Goal: Register for event/course

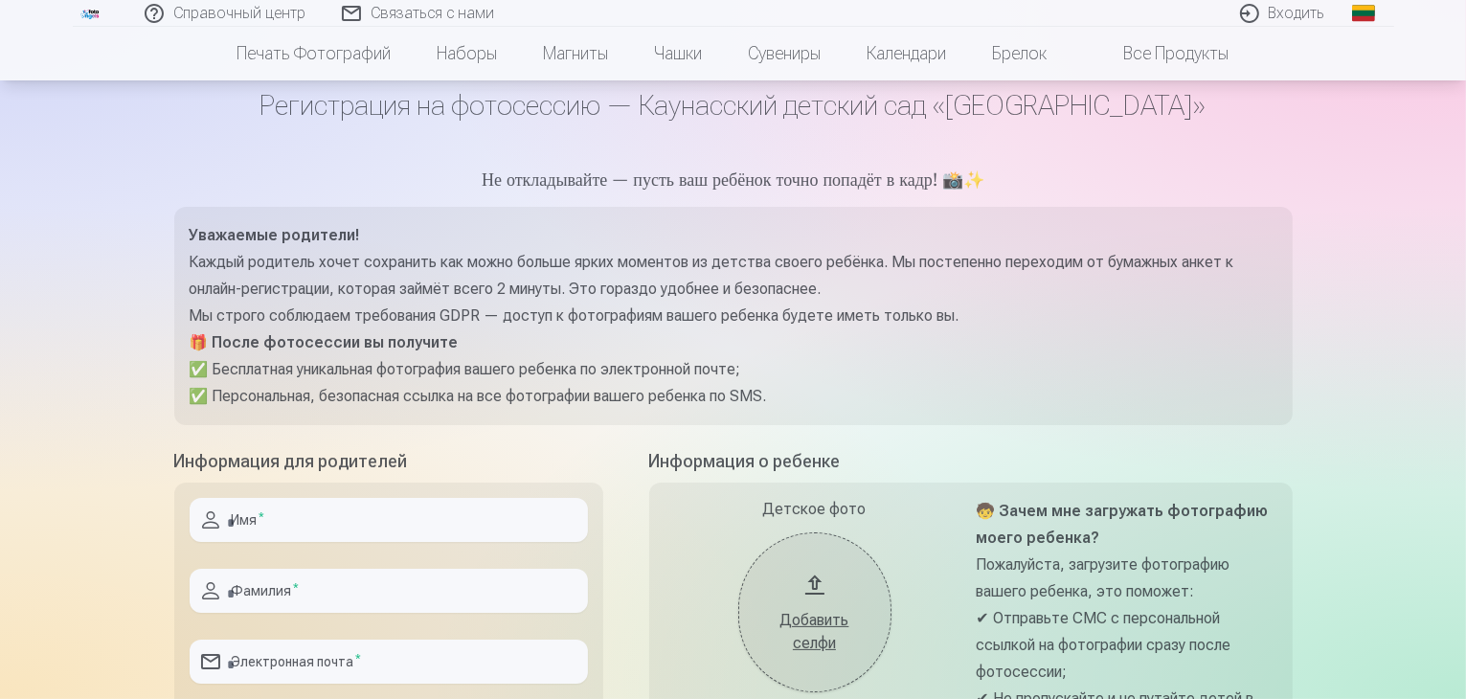
scroll to position [71, 0]
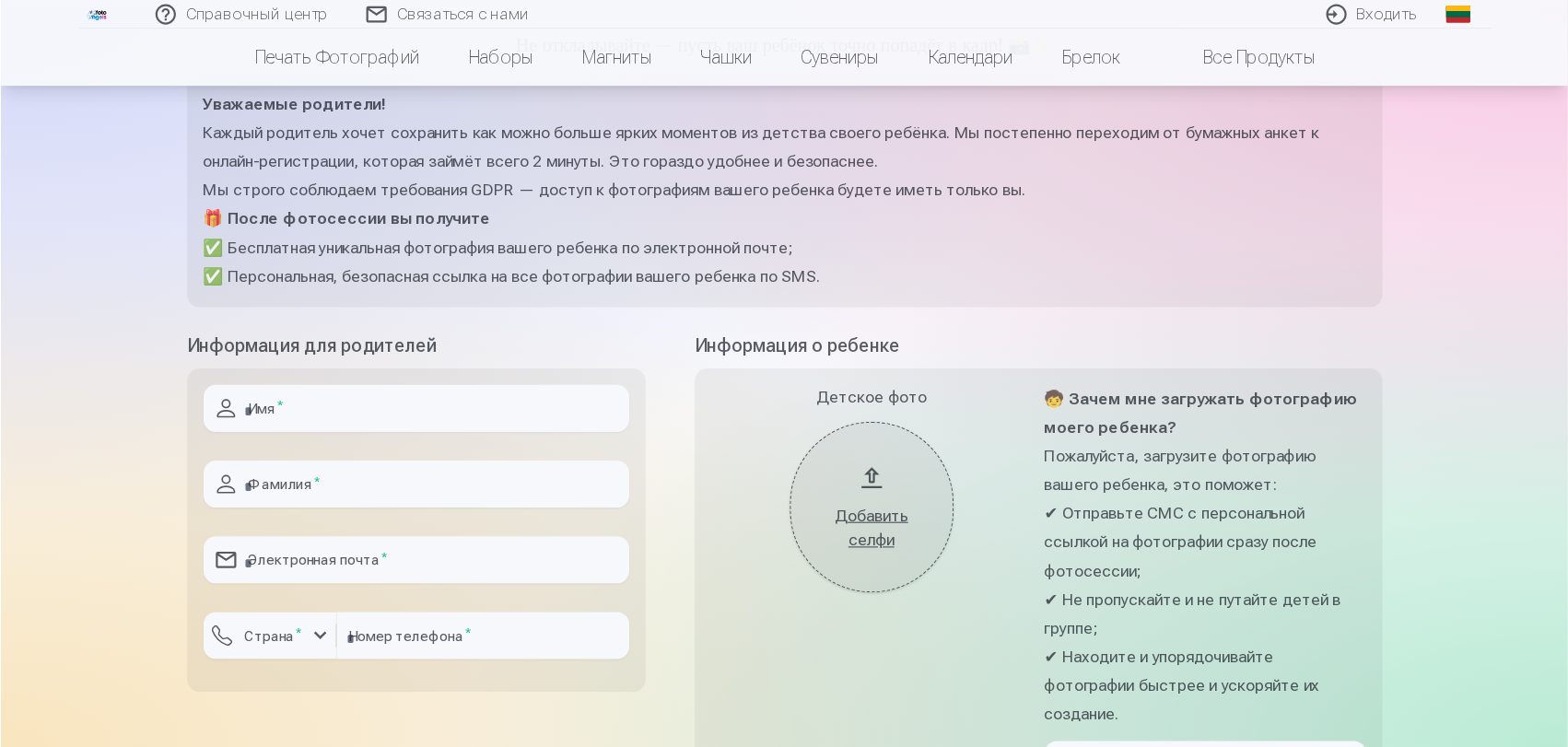
scroll to position [217, 0]
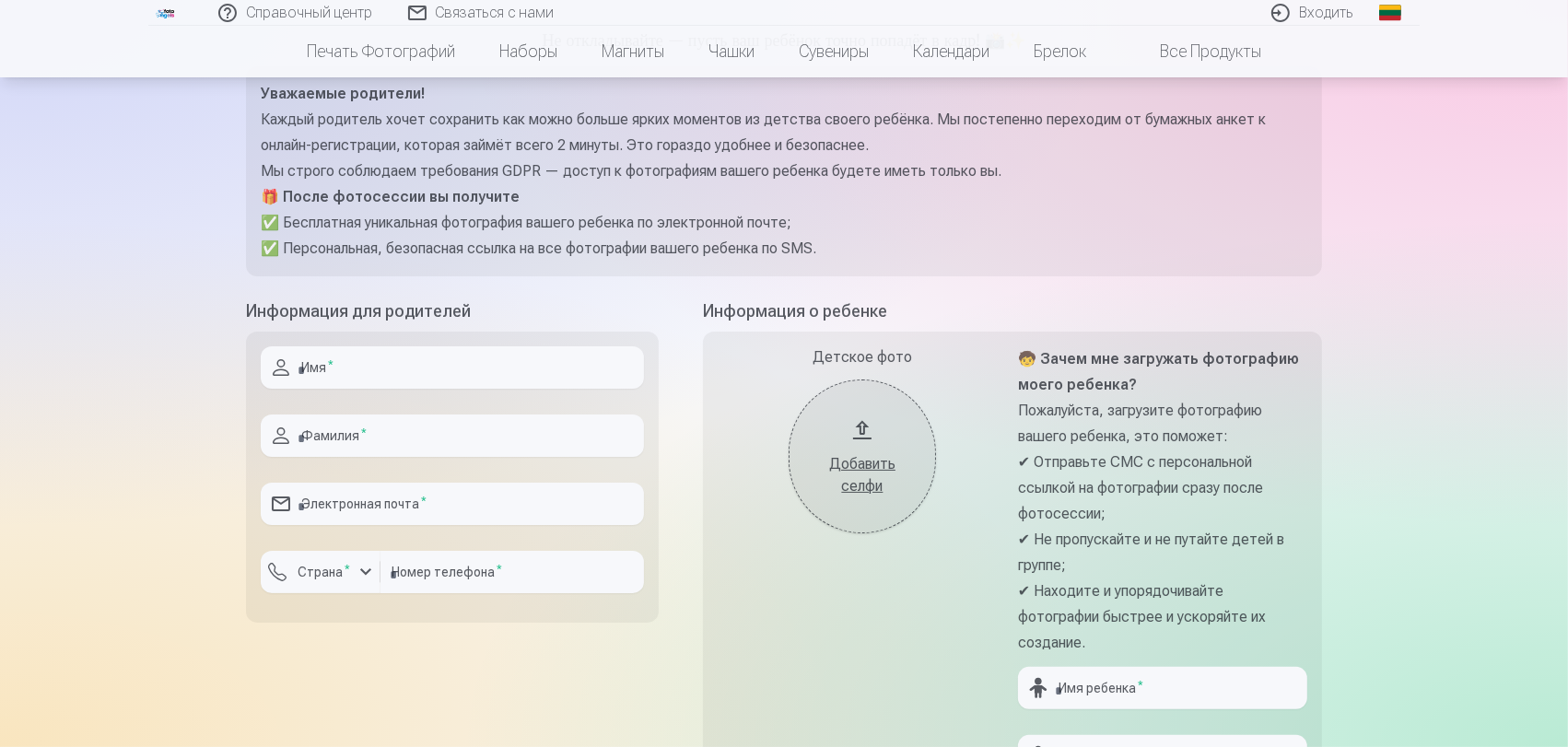
drag, startPoint x: 1390, startPoint y: 0, endPoint x: 377, endPoint y: 649, distance: 1203.1
click at [377, 649] on div "Информация для родителей Имя * Фамилия * Электронная почта * Страна * Номер тел…" at bounding box center [452, 603] width 413 height 610
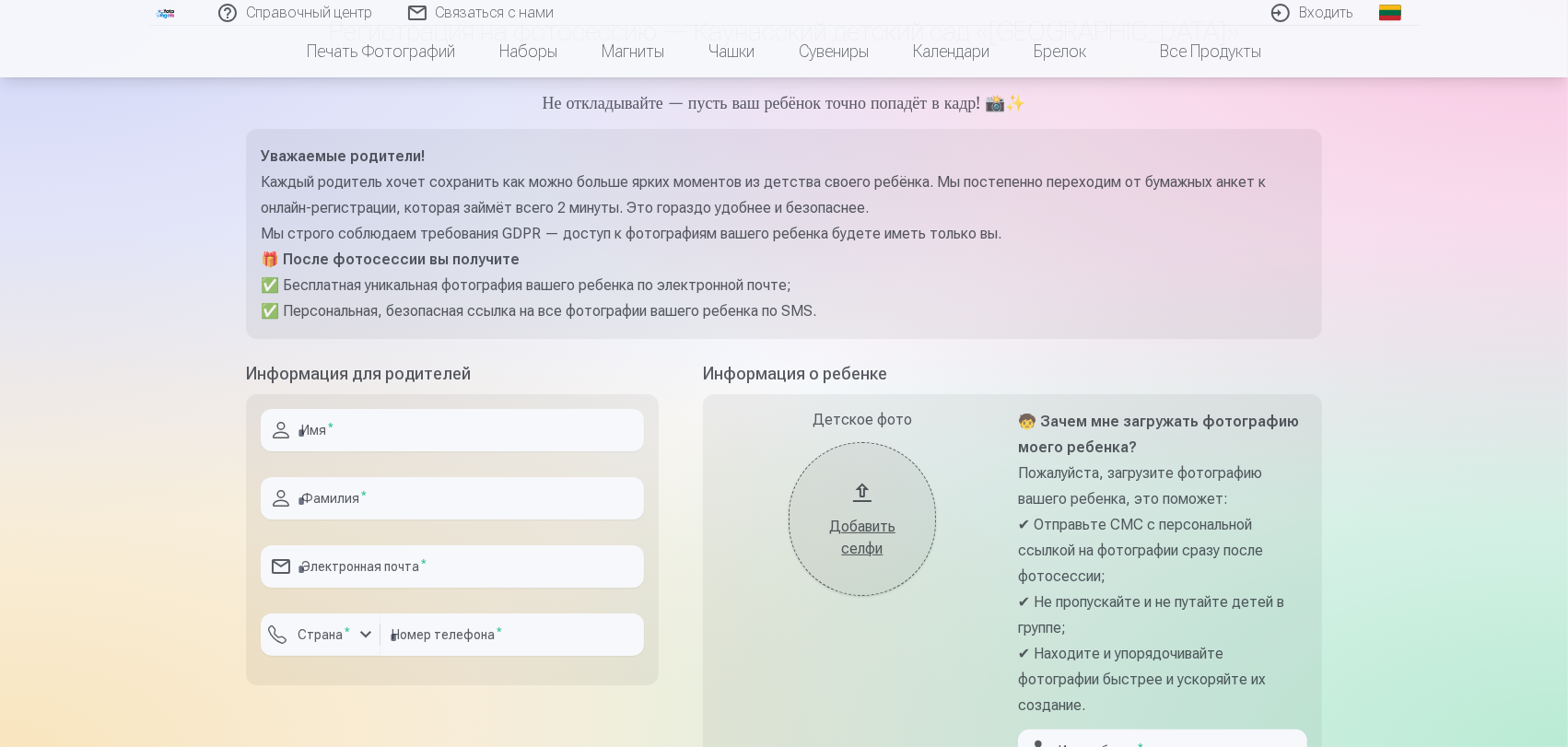
scroll to position [153, 0]
